Goal: Task Accomplishment & Management: Manage account settings

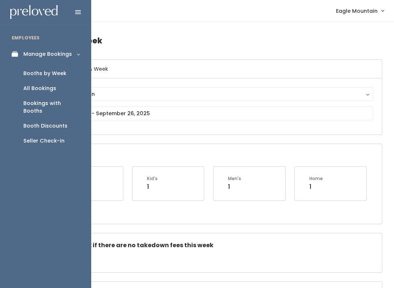
click at [17, 56] on icon at bounding box center [17, 54] width 10 height 6
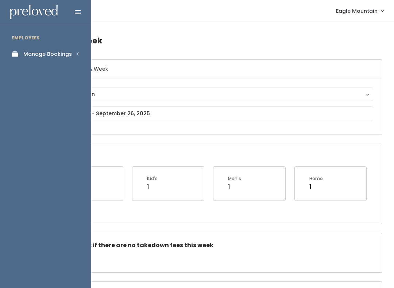
click at [53, 57] on div "Manage Bookings" at bounding box center [47, 54] width 48 height 8
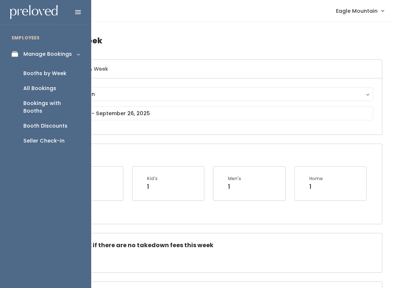
click at [28, 133] on link "Seller Check-in" at bounding box center [45, 140] width 91 height 15
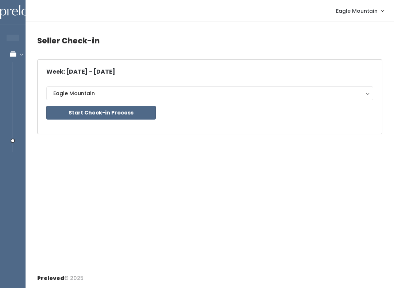
click at [30, 48] on div "Seller Check-in Week: Sep 20 - Sep 26, 2025 Eagle Mountain Eagle Mountain Start…" at bounding box center [210, 145] width 368 height 247
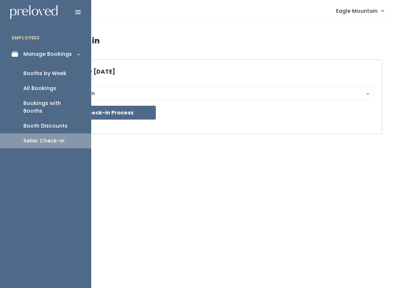
click at [30, 70] on div "Booths by Week" at bounding box center [44, 74] width 43 height 8
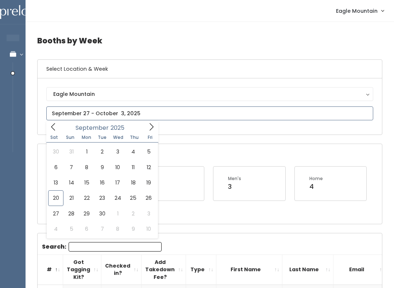
type input "September 20 to September 26"
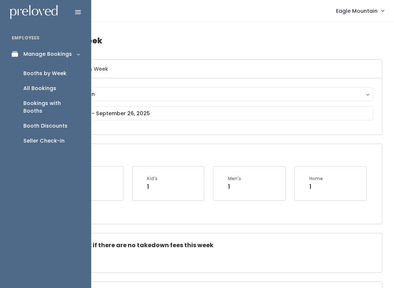
click at [14, 55] on icon at bounding box center [17, 54] width 10 height 6
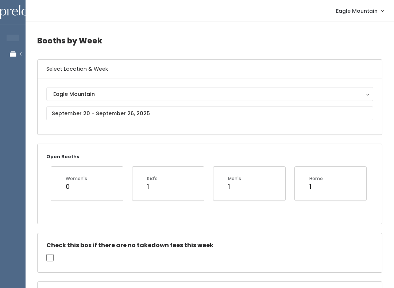
click at [189, 128] on div "Eagle Mountain Eagle Mountain" at bounding box center [210, 106] width 344 height 56
click at [284, 114] on input "text" at bounding box center [209, 113] width 327 height 14
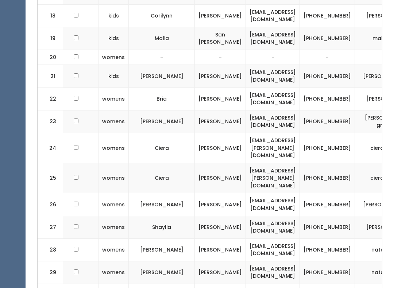
scroll to position [728, 0]
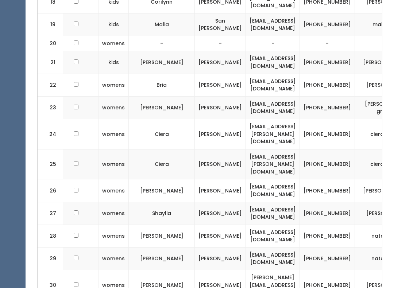
click at [300, 97] on td "[PHONE_NUMBER]" at bounding box center [327, 108] width 55 height 23
click at [301, 74] on td "[PHONE_NUMBER]" at bounding box center [327, 85] width 55 height 23
click at [307, 74] on td "[PHONE_NUMBER]" at bounding box center [327, 85] width 55 height 23
click at [303, 97] on td "[PHONE_NUMBER]" at bounding box center [327, 108] width 55 height 23
click at [300, 98] on td "[PHONE_NUMBER]" at bounding box center [327, 108] width 55 height 23
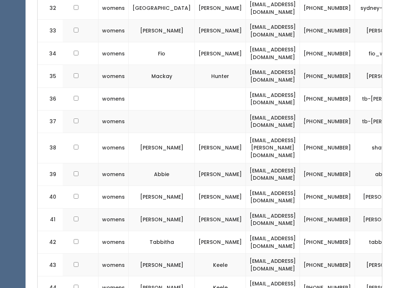
scroll to position [1056, 0]
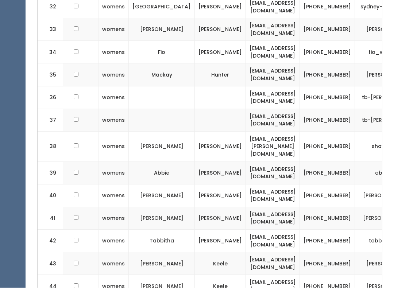
click at [300, 132] on td "[PHONE_NUMBER]" at bounding box center [327, 147] width 55 height 30
click at [302, 132] on td "[PHONE_NUMBER]" at bounding box center [327, 147] width 55 height 30
click at [305, 132] on td "[PHONE_NUMBER]" at bounding box center [327, 147] width 55 height 30
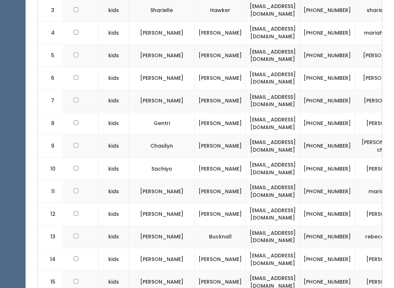
scroll to position [374, 0]
